Goal: Information Seeking & Learning: Find specific fact

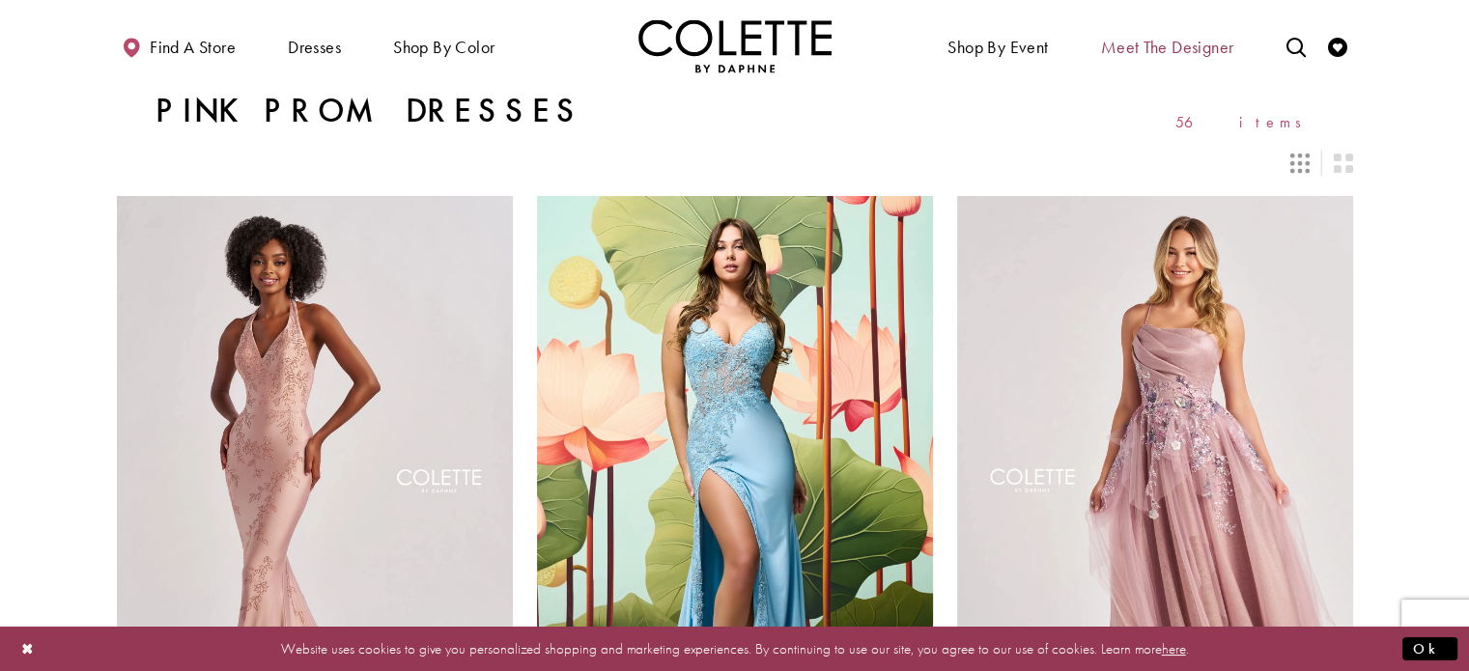
click at [1153, 53] on span "Meet the designer" at bounding box center [1167, 47] width 133 height 19
click at [1222, 182] on div "Colette by Daphne Style No. CL8400 Skip Color List #8c344471fe to end m Color L…" at bounding box center [1155, 523] width 420 height 712
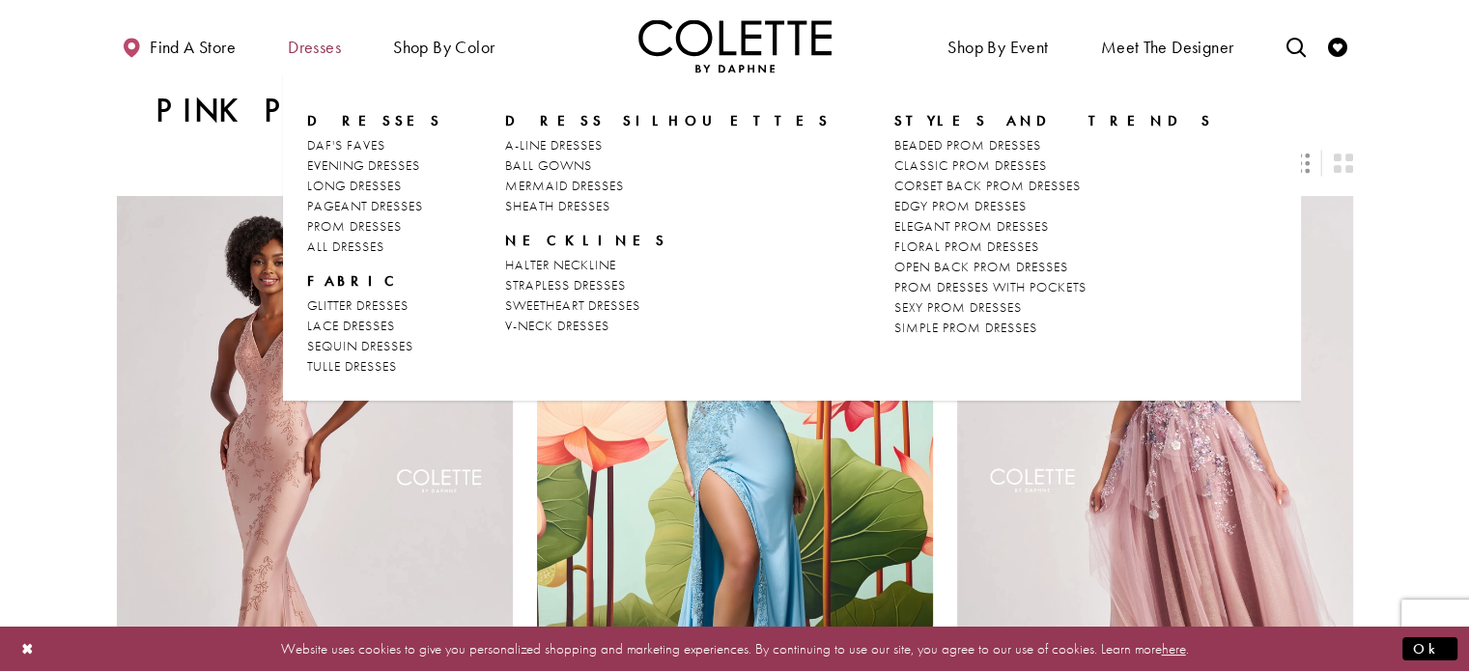
click at [310, 43] on span "Dresses" at bounding box center [314, 47] width 53 height 19
click at [305, 48] on span "Dresses" at bounding box center [314, 47] width 53 height 19
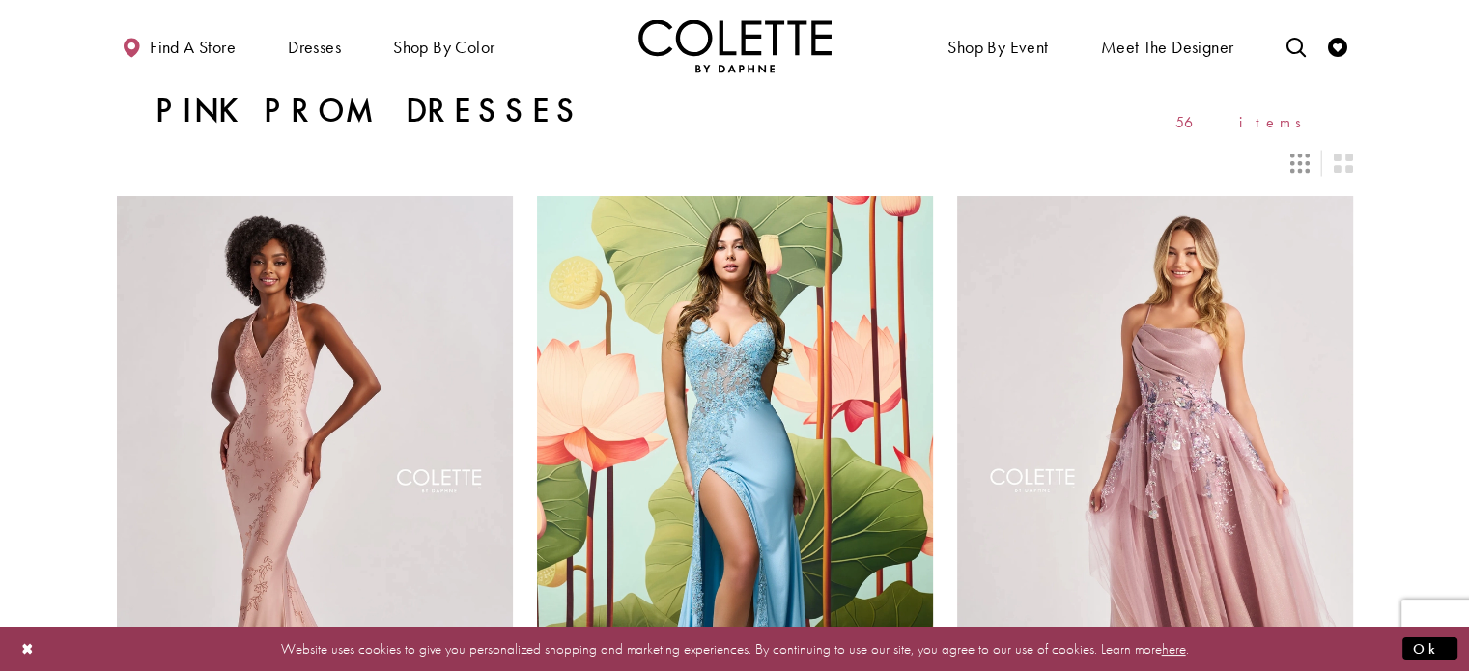
click at [698, 45] on img "Visit Home Page" at bounding box center [734, 45] width 193 height 53
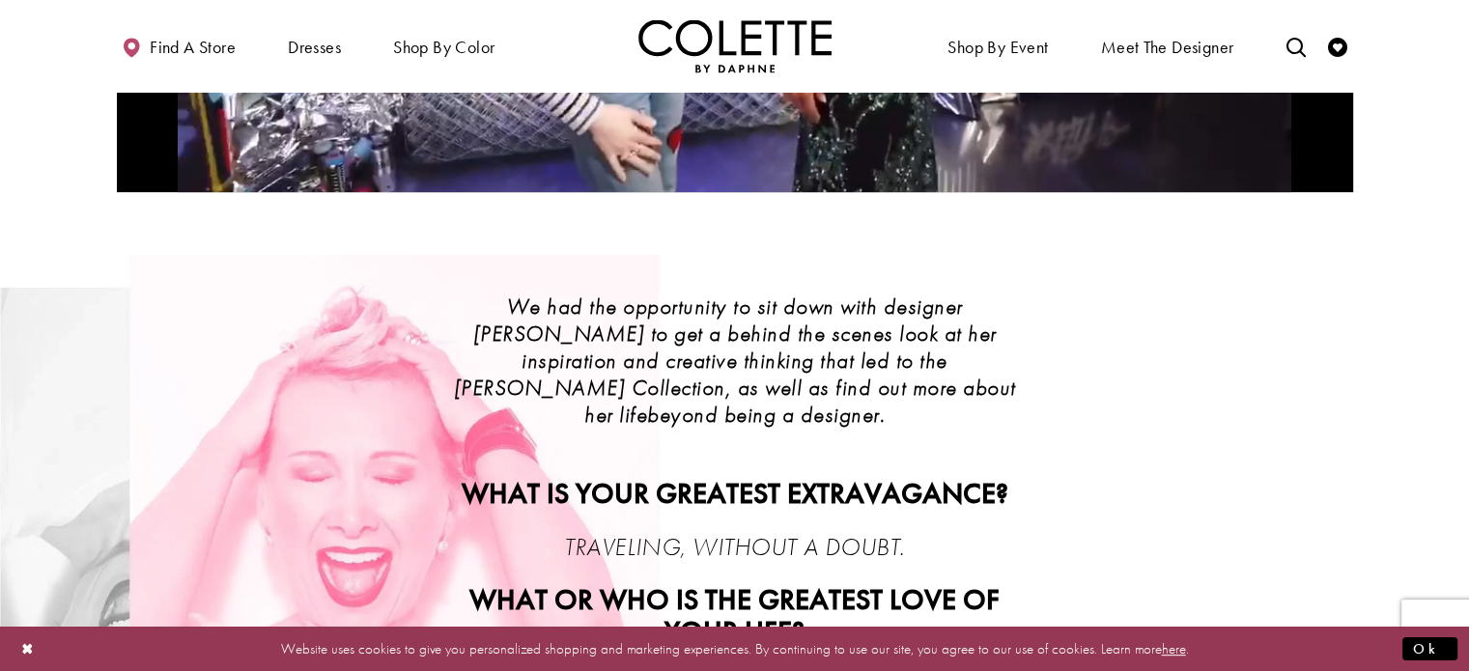
scroll to position [290, 0]
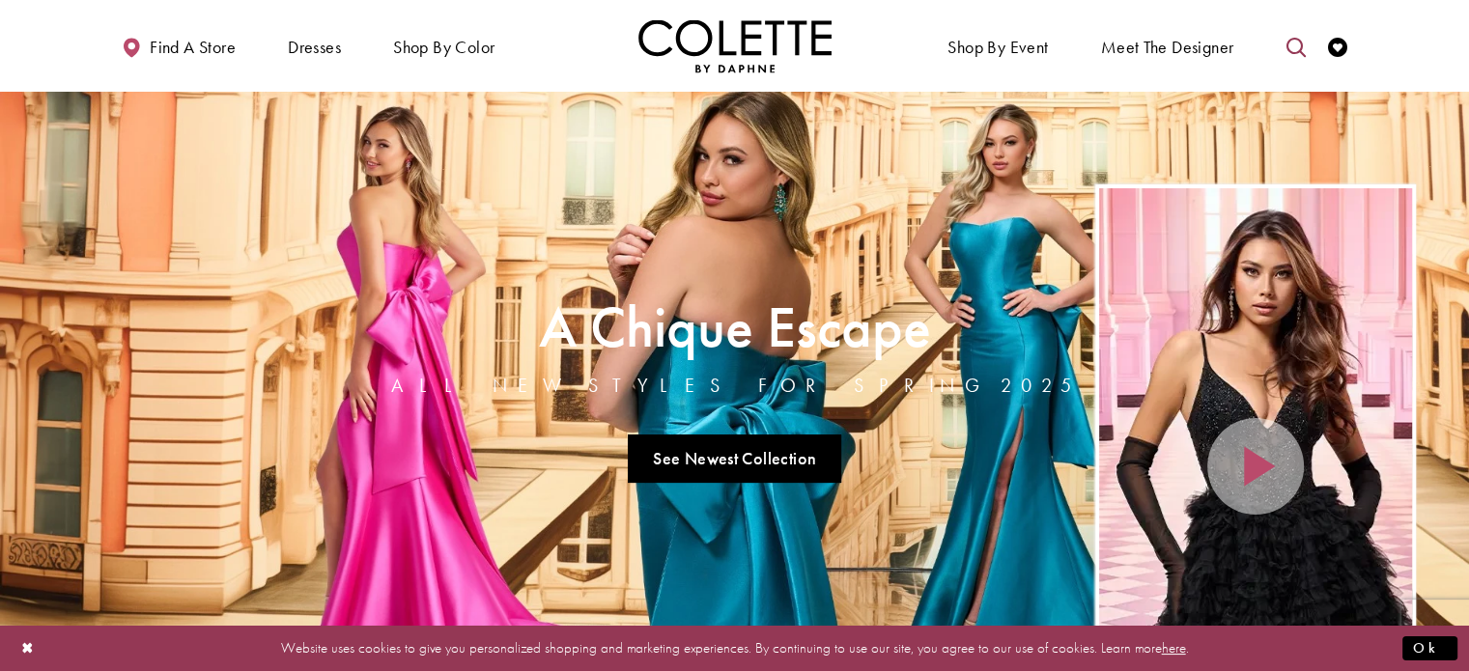
click at [1286, 47] on icon "Toggle search" at bounding box center [1295, 47] width 19 height 19
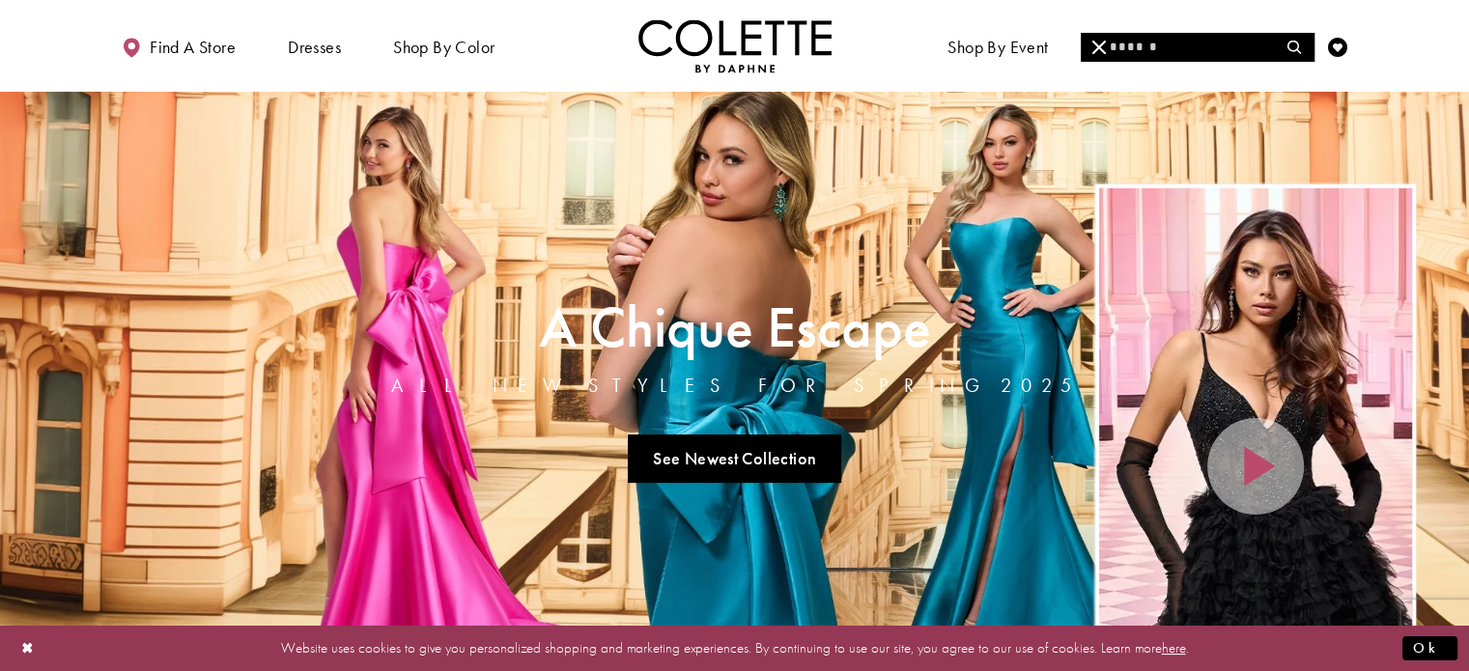
click at [1198, 55] on input "Search" at bounding box center [1197, 47] width 233 height 29
paste input "******"
type input "******"
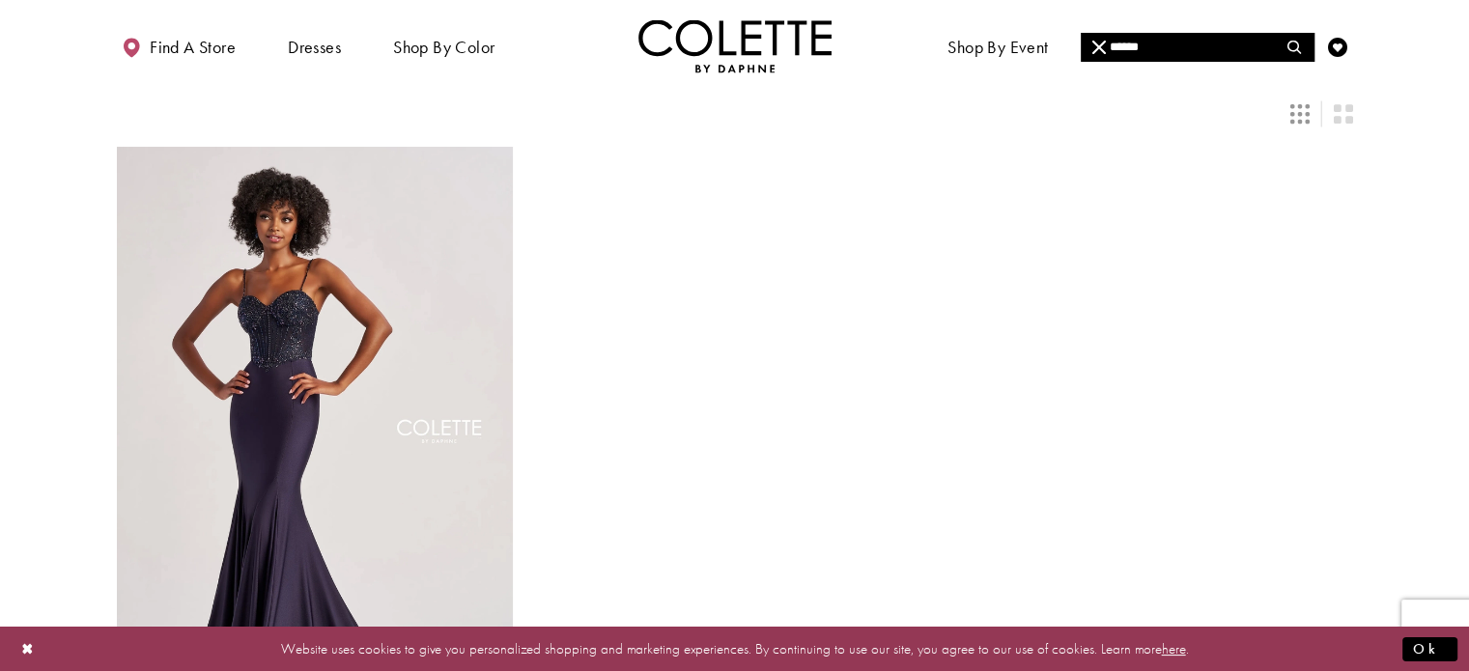
scroll to position [97, 0]
